Goal: Information Seeking & Learning: Learn about a topic

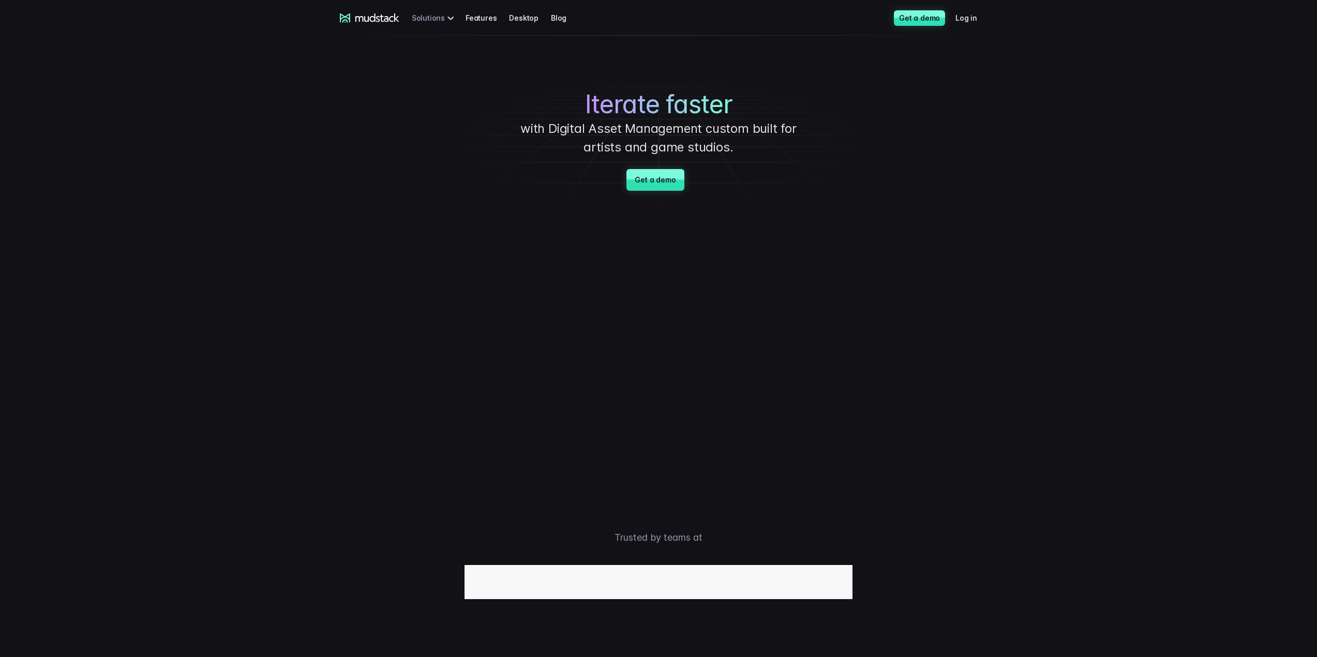
click at [449, 16] on div "Solutions" at bounding box center [435, 17] width 46 height 19
click at [430, 19] on div "Solutions" at bounding box center [435, 17] width 46 height 19
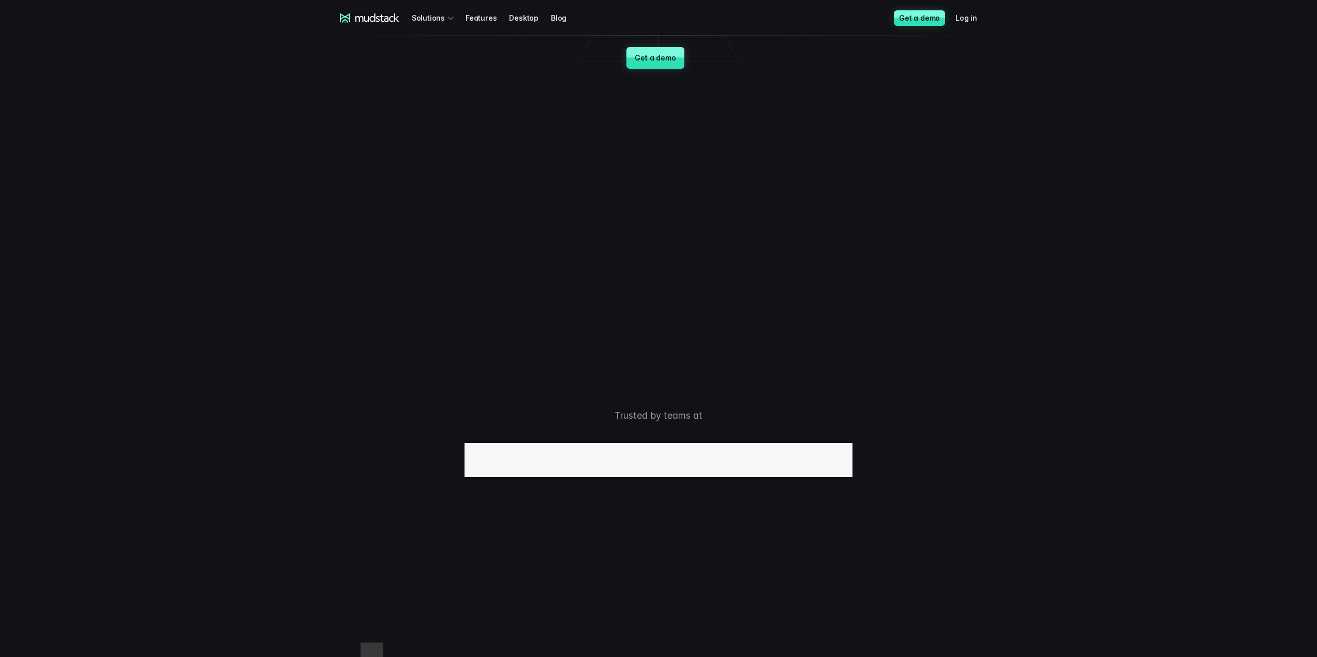
scroll to position [103, 0]
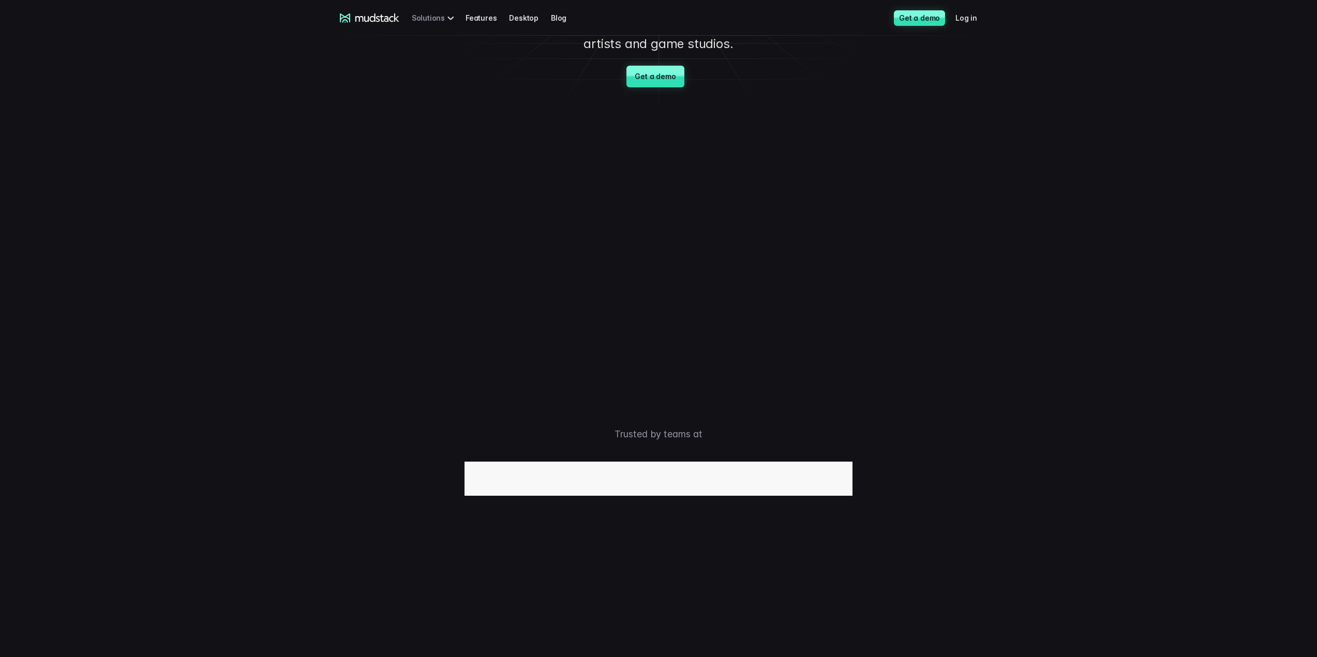
click at [452, 20] on div "Solutions" at bounding box center [435, 17] width 46 height 19
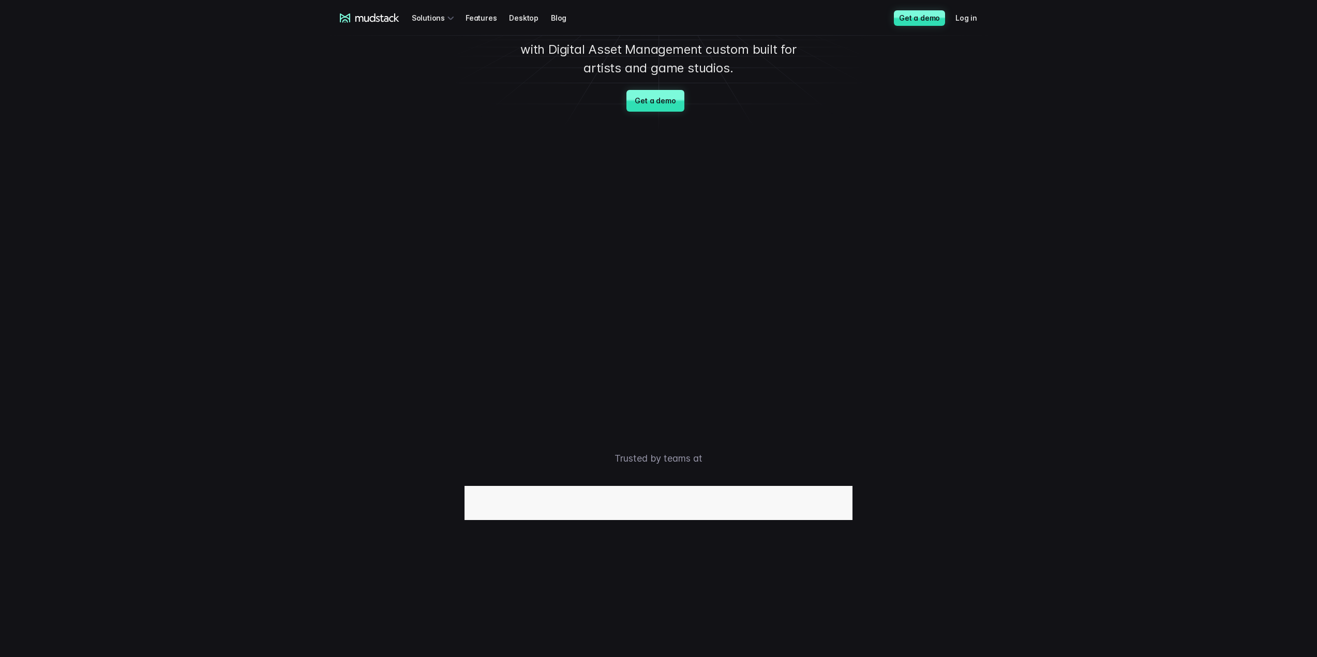
scroll to position [0, 0]
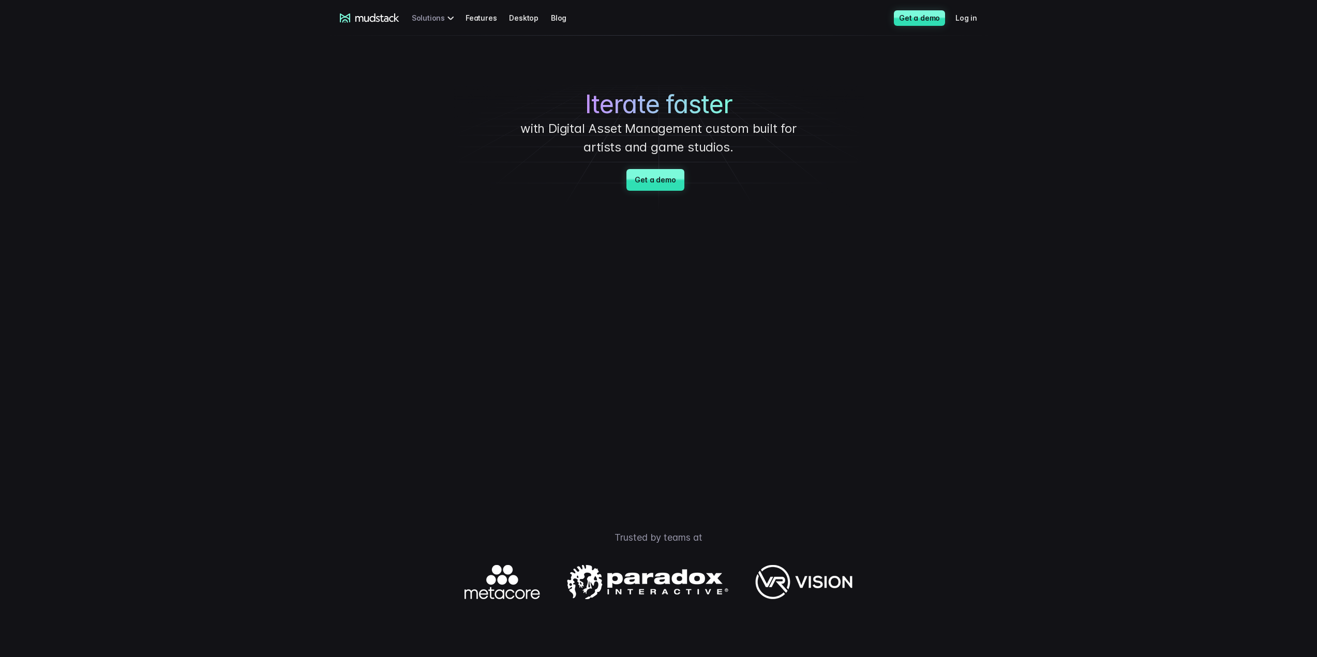
click at [440, 16] on div "Solutions" at bounding box center [435, 17] width 46 height 19
click at [452, 19] on div "Solutions" at bounding box center [435, 17] width 46 height 19
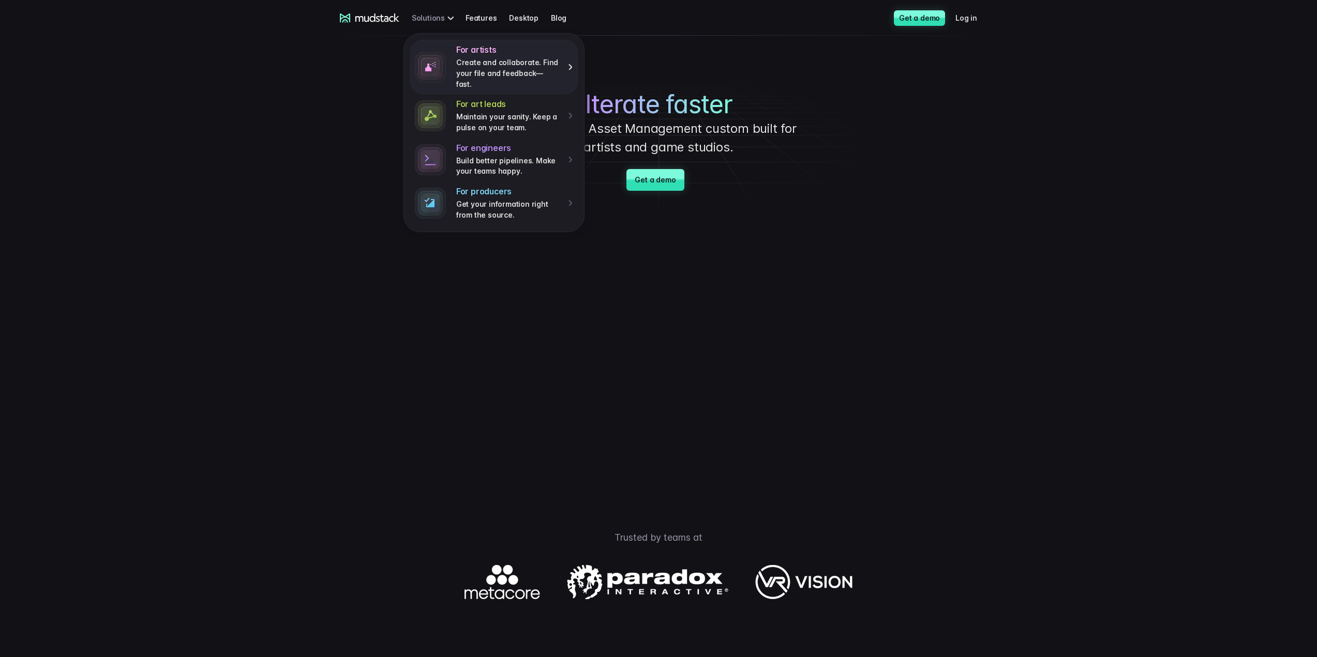
click at [570, 59] on div "For artists Create and collaborate. Find your file and feedback— fast." at bounding box center [514, 66] width 117 height 45
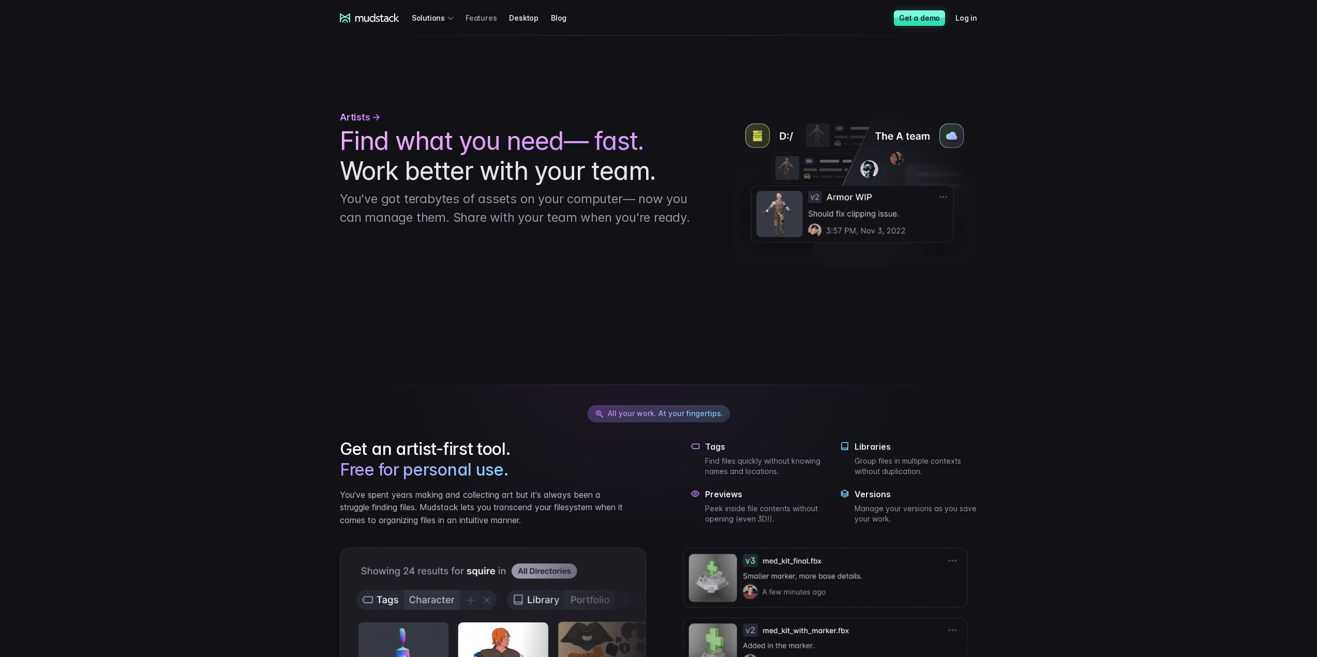
click at [489, 19] on link "Features" at bounding box center [487, 17] width 43 height 19
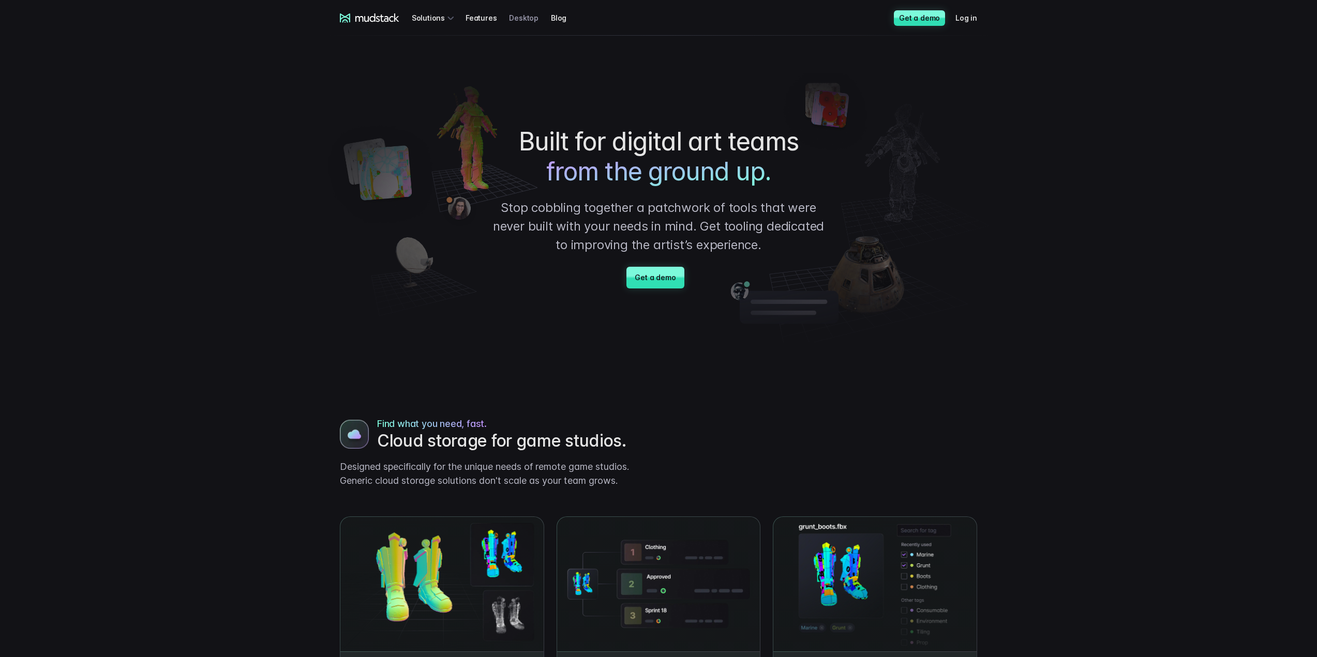
click at [521, 21] on link "Desktop" at bounding box center [530, 17] width 42 height 19
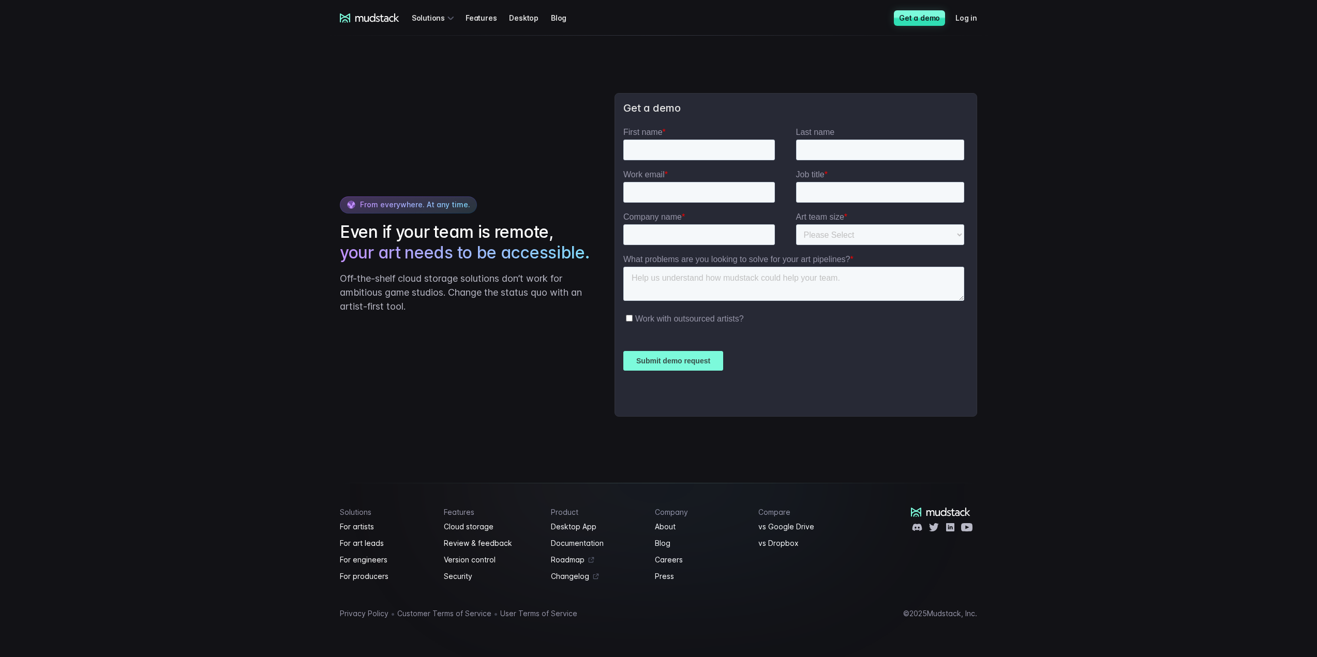
scroll to position [1981, 0]
click at [936, 21] on link "Get a demo" at bounding box center [919, 18] width 51 height 16
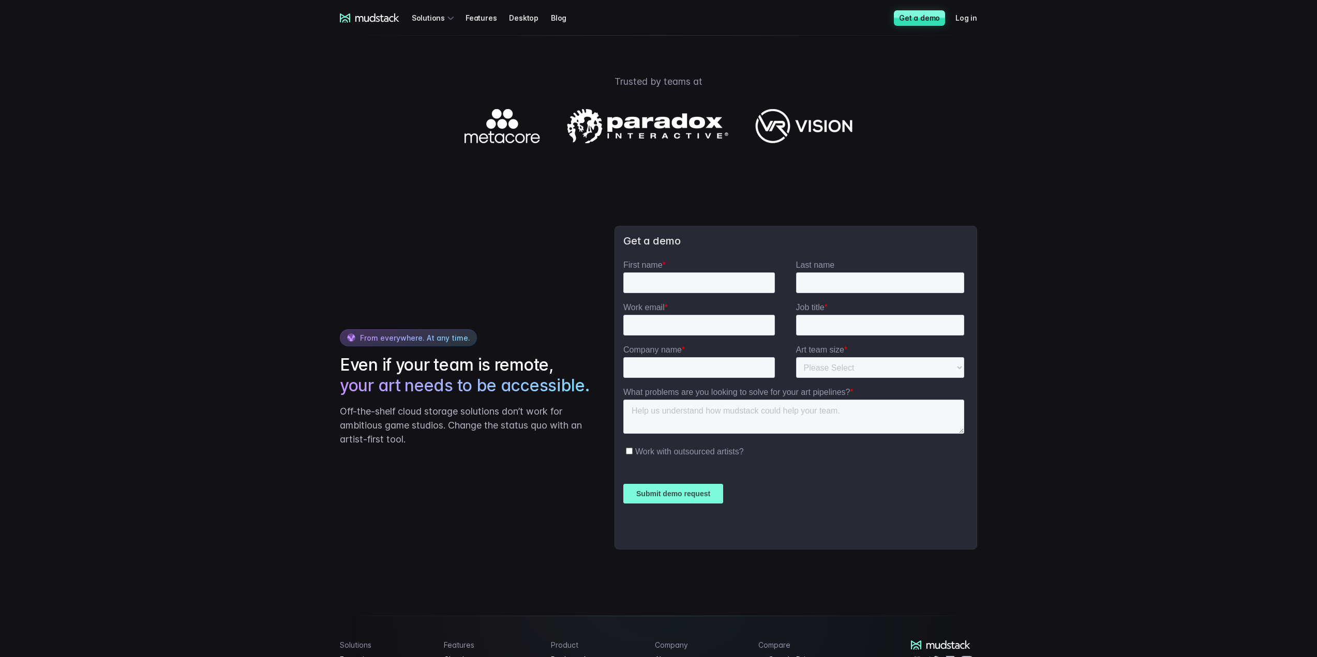
scroll to position [1448, 0]
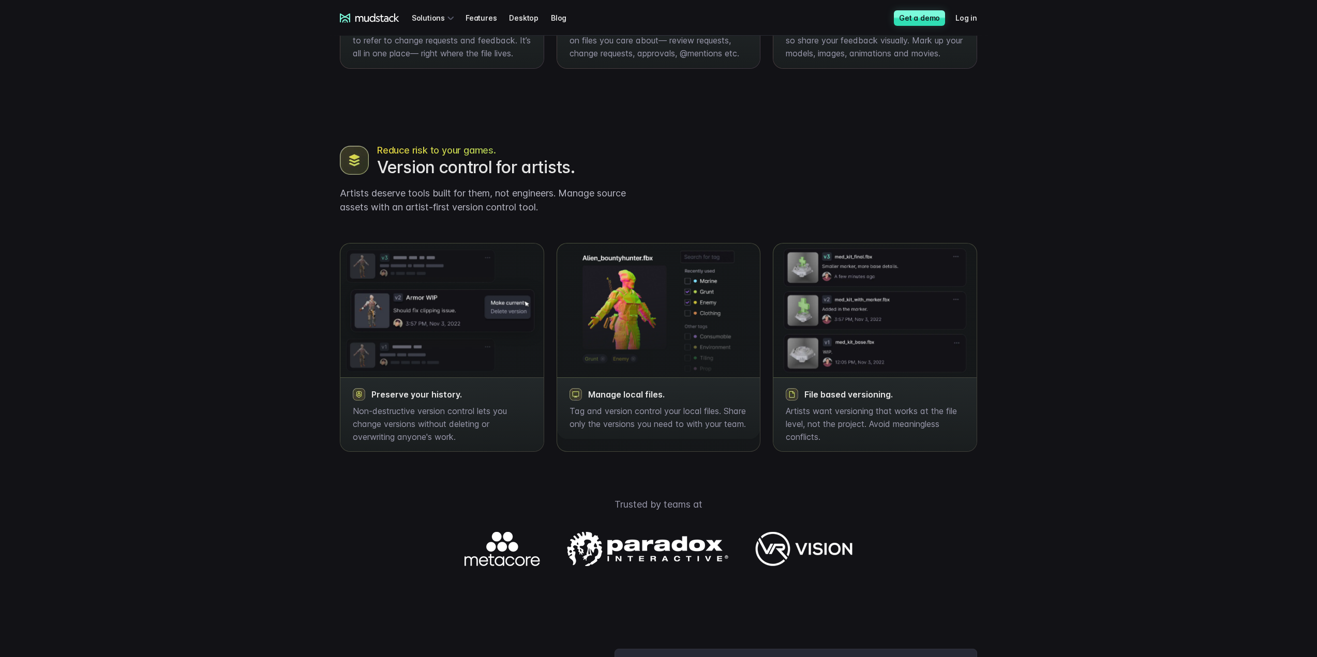
drag, startPoint x: 1122, startPoint y: 370, endPoint x: 1120, endPoint y: 363, distance: 7.5
click at [1120, 363] on div "mudstack logo Solutions Features Desktop Blog Get a demo Log in mudstack logo S…" at bounding box center [658, 86] width 1317 height 2255
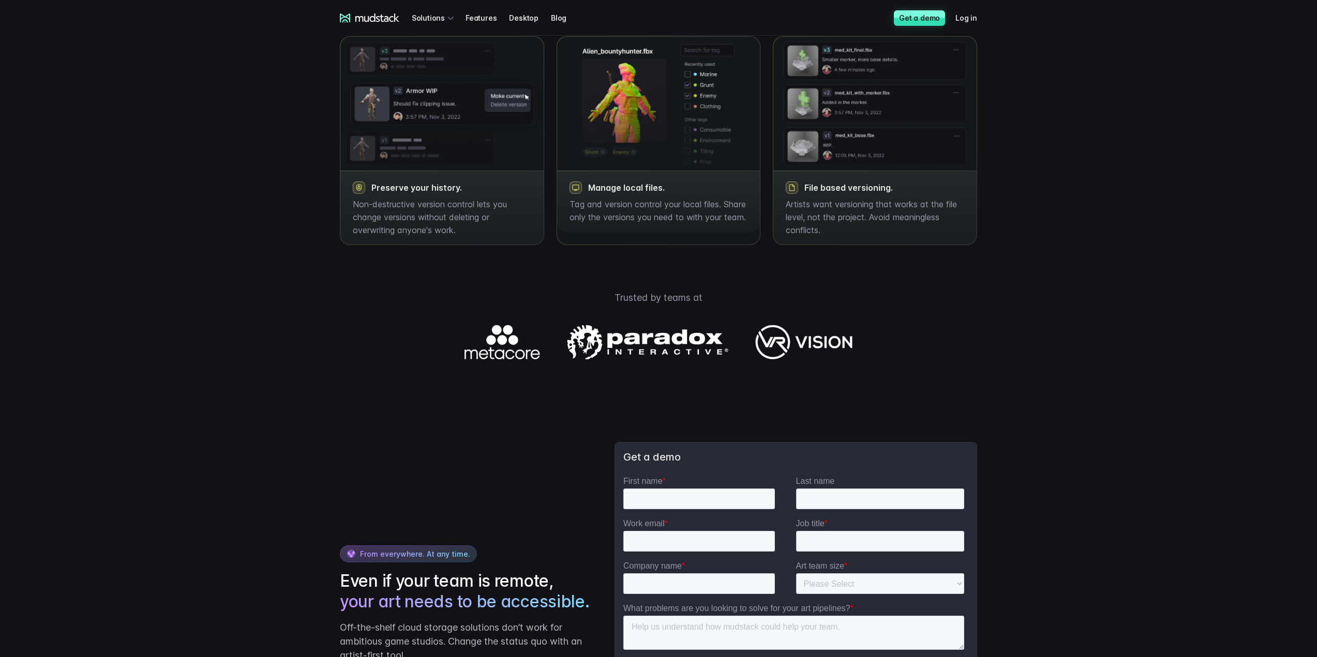
scroll to position [1610, 0]
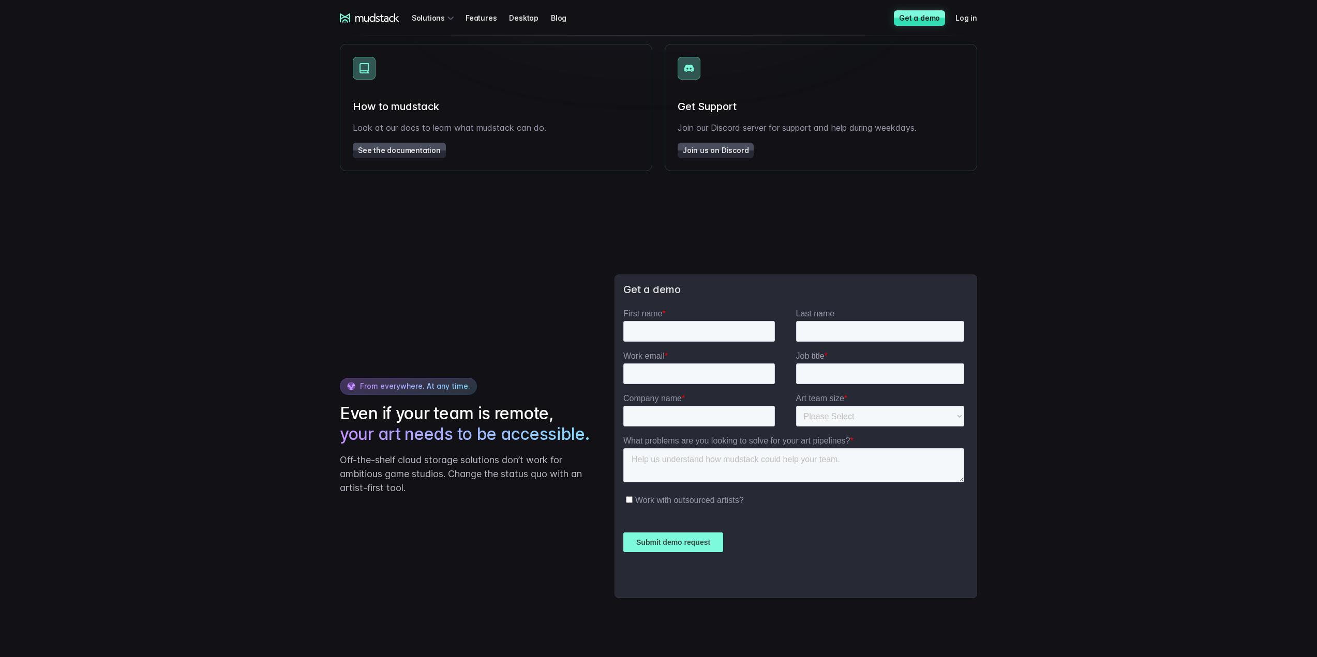
scroll to position [1788, 0]
